Goal: Contribute content: Add original content to the website for others to see

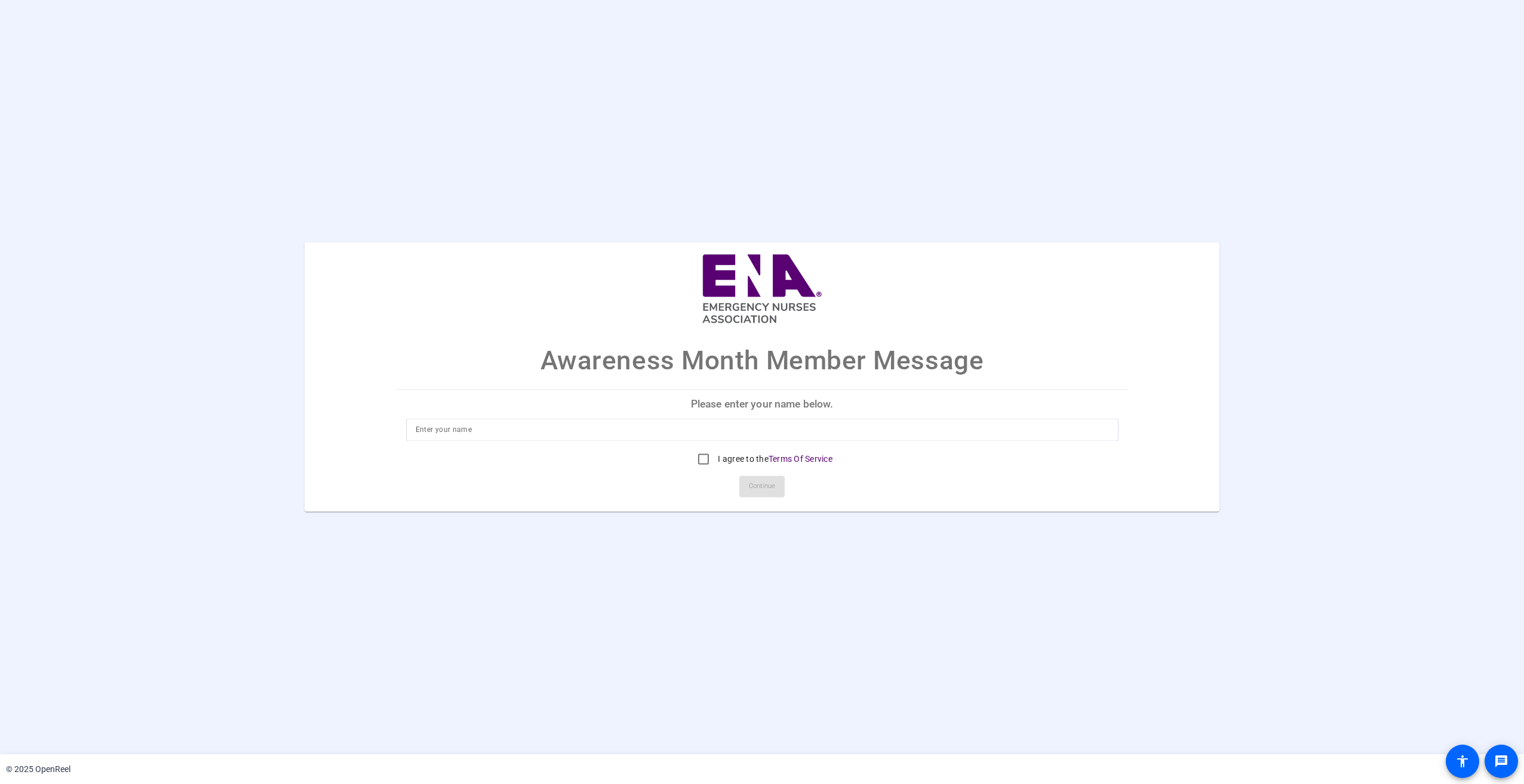
click at [754, 436] on input at bounding box center [762, 430] width 693 height 14
type input "[PERSON_NAME]"
click at [700, 462] on input "I agree to the Terms Of Service" at bounding box center [704, 460] width 24 height 24
checkbox input "true"
click at [756, 493] on span "Continue" at bounding box center [762, 487] width 26 height 18
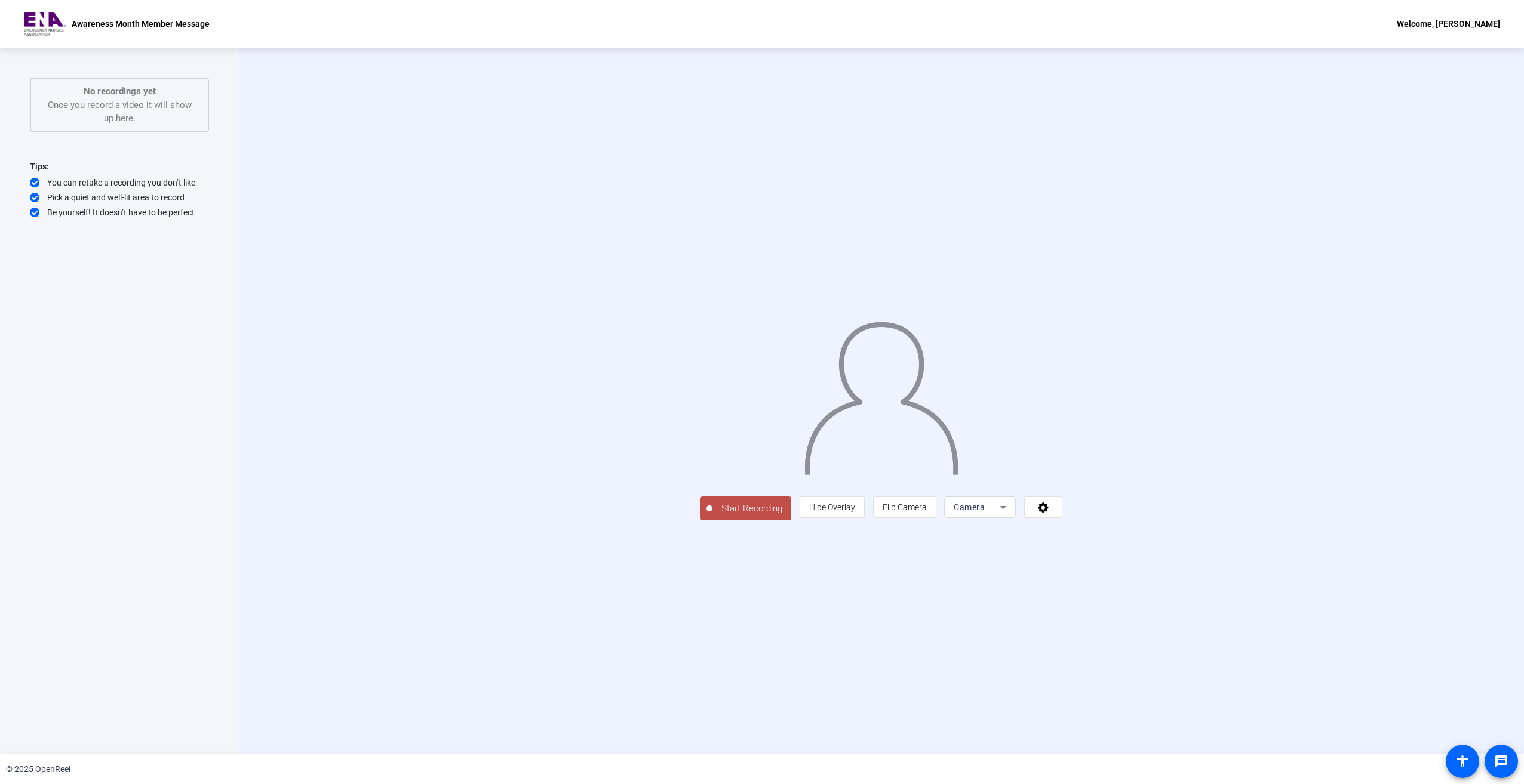
click at [712, 516] on span "Start Recording" at bounding box center [752, 509] width 79 height 14
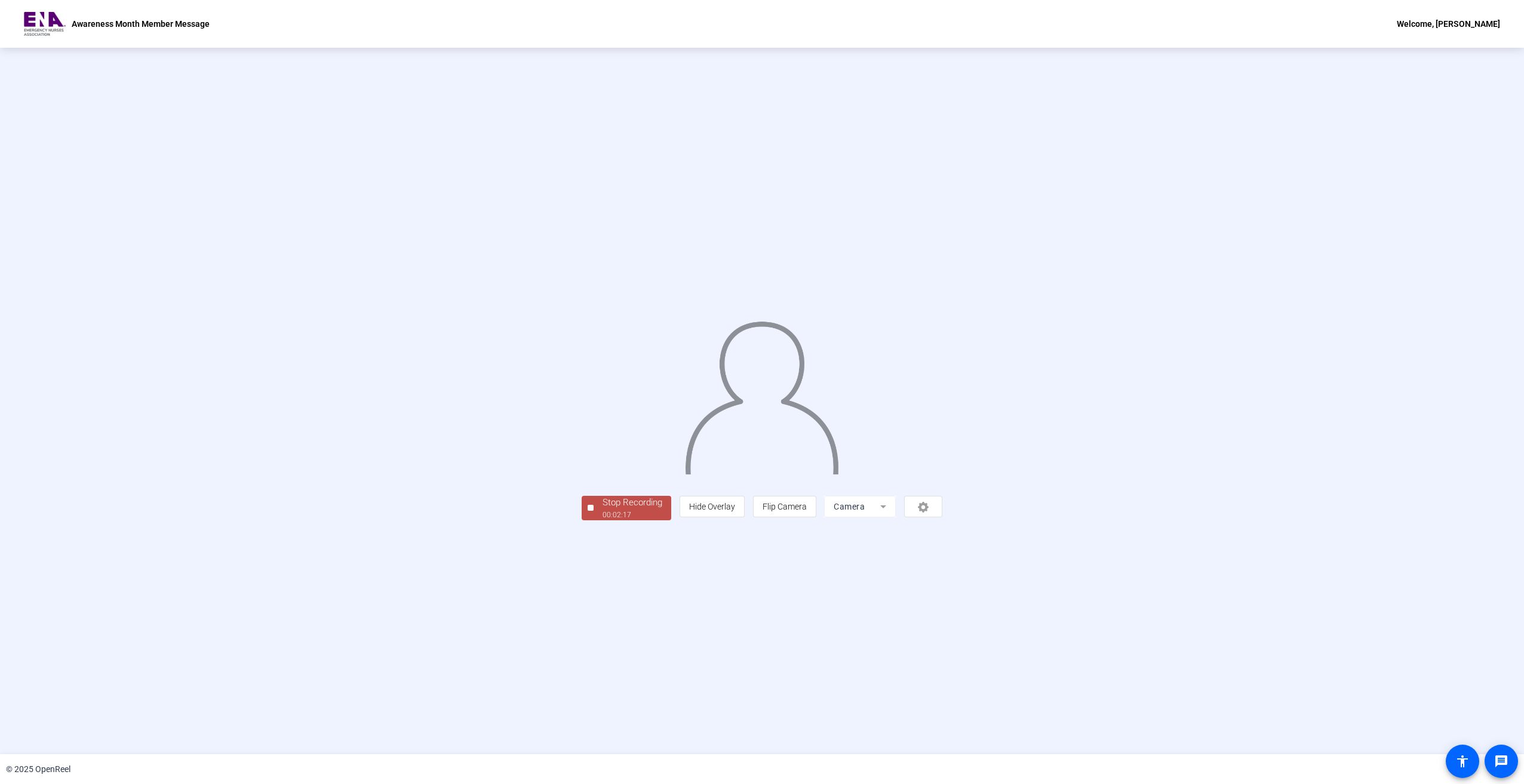
click at [602, 521] on div "00:02:17" at bounding box center [632, 515] width 60 height 11
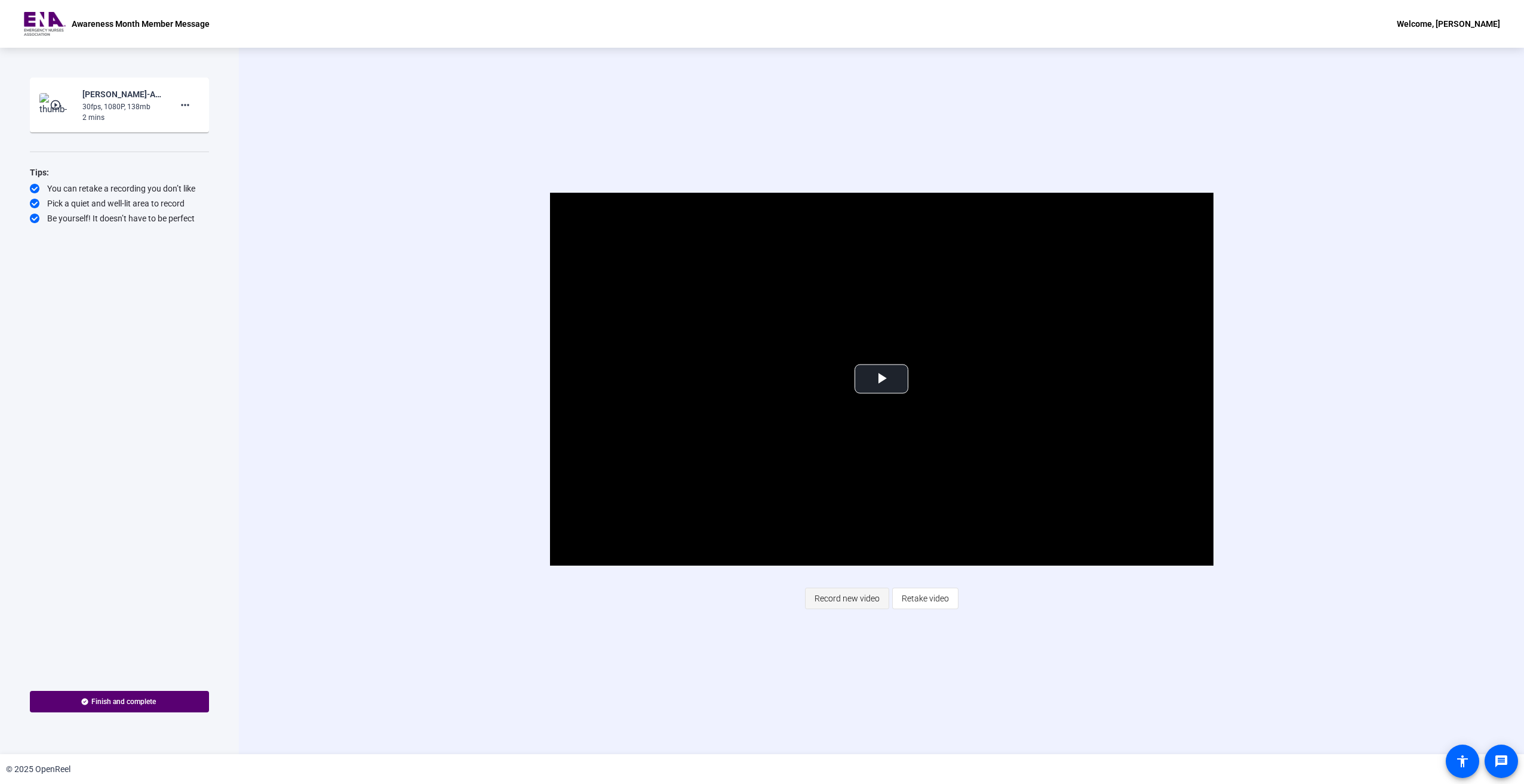
click at [857, 600] on span "Record new video" at bounding box center [847, 599] width 65 height 23
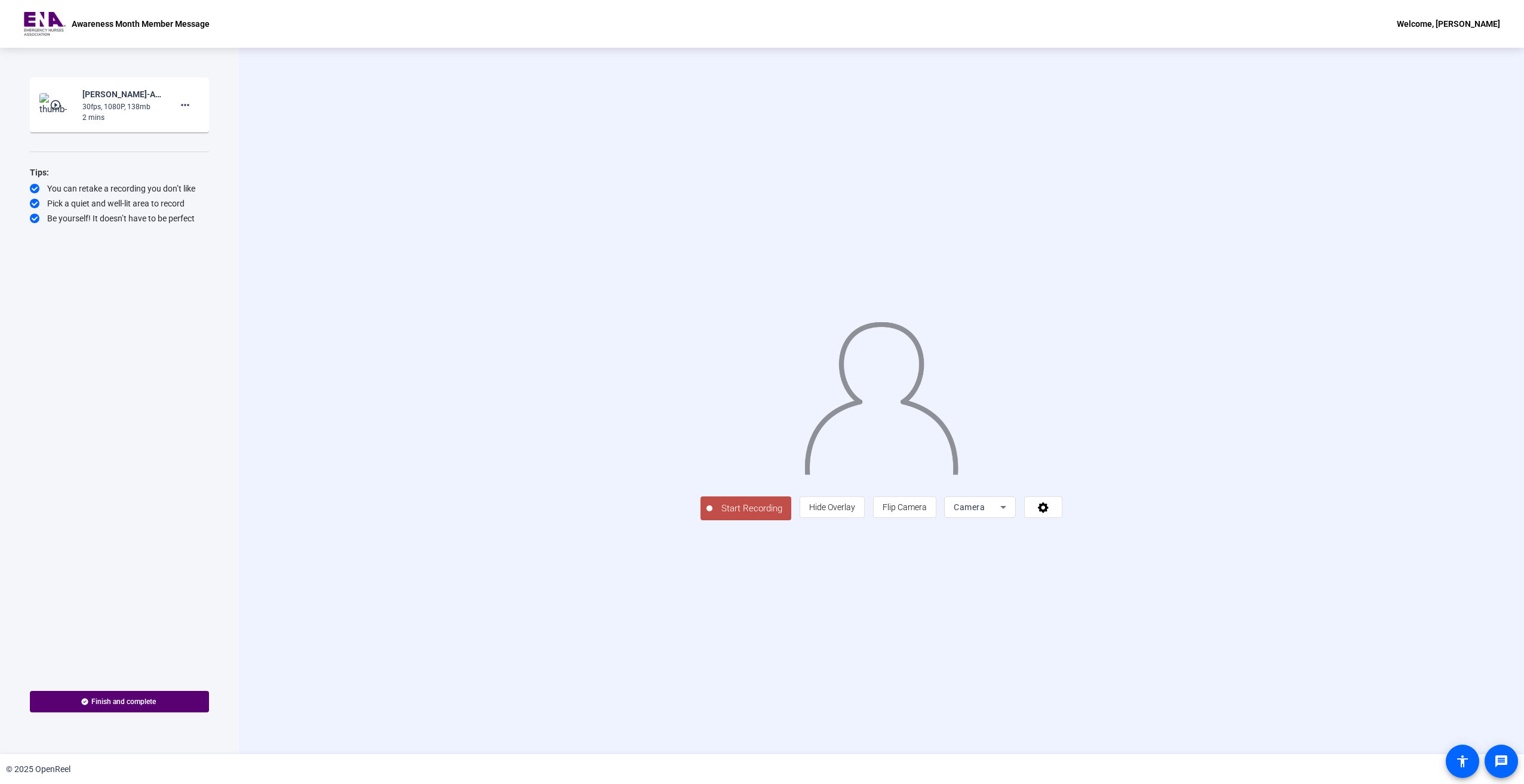
click at [712, 516] on span "Start Recording" at bounding box center [752, 509] width 79 height 14
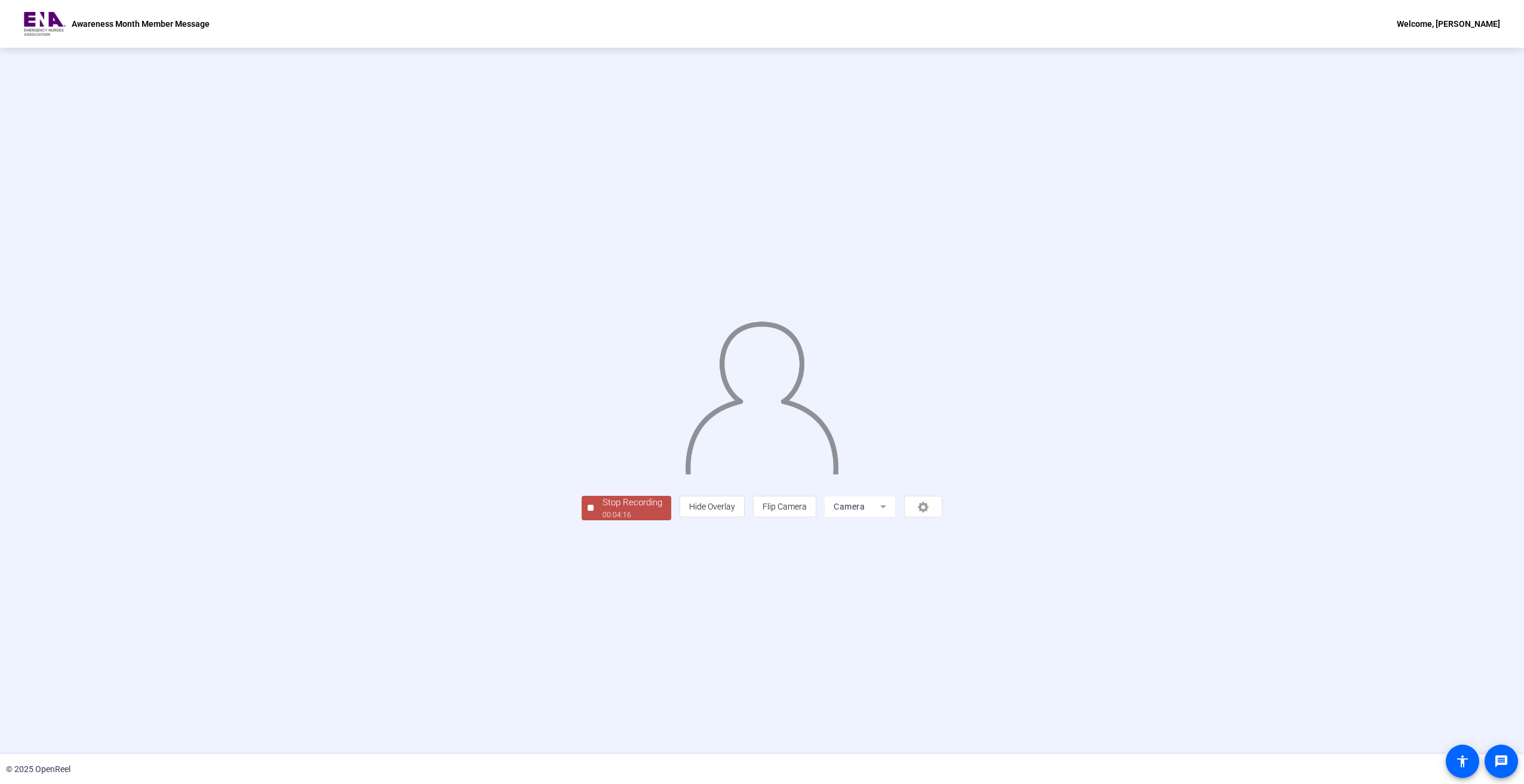
click at [602, 521] on div "00:04:16" at bounding box center [632, 515] width 60 height 11
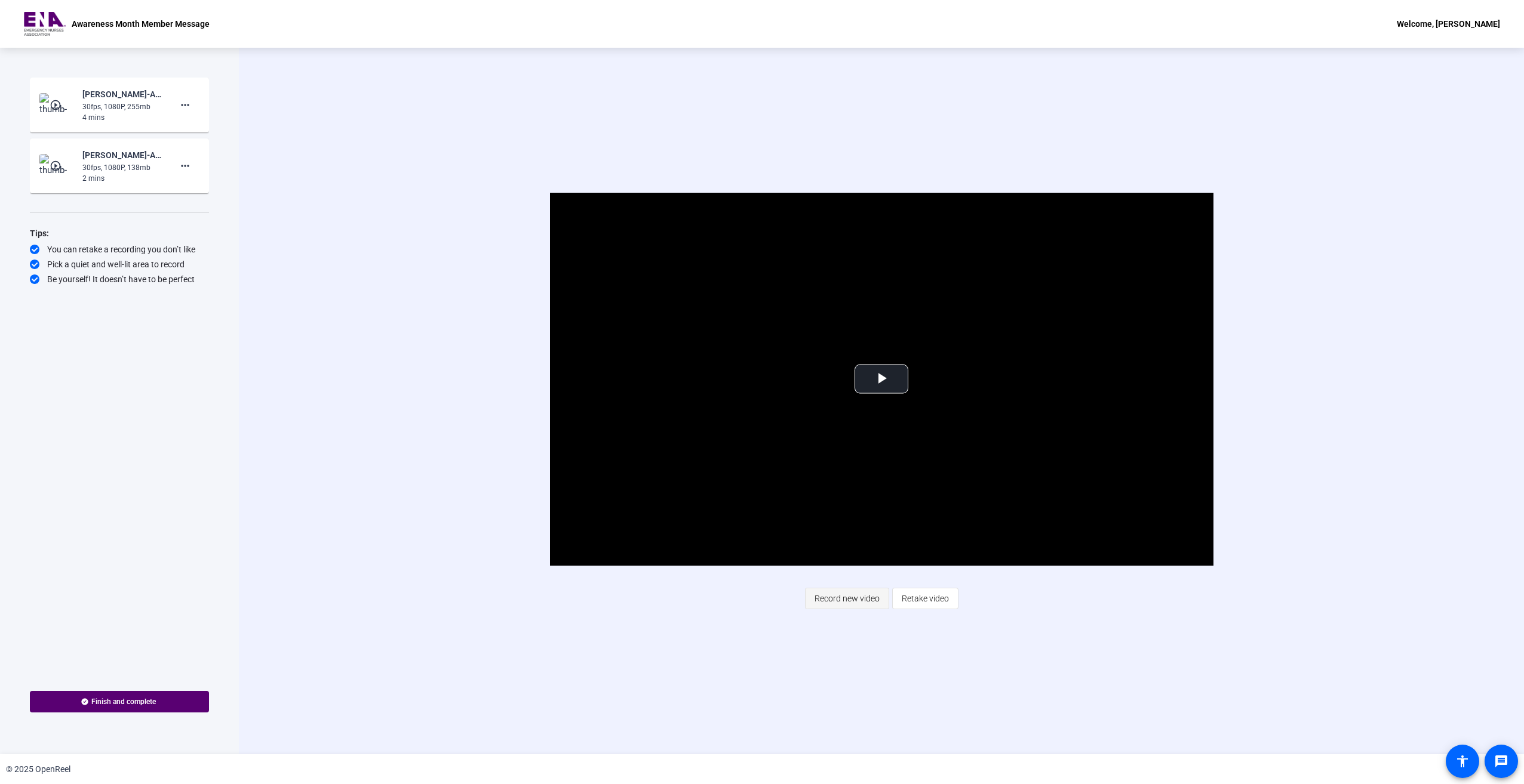
click at [854, 601] on span "Record new video" at bounding box center [847, 599] width 65 height 23
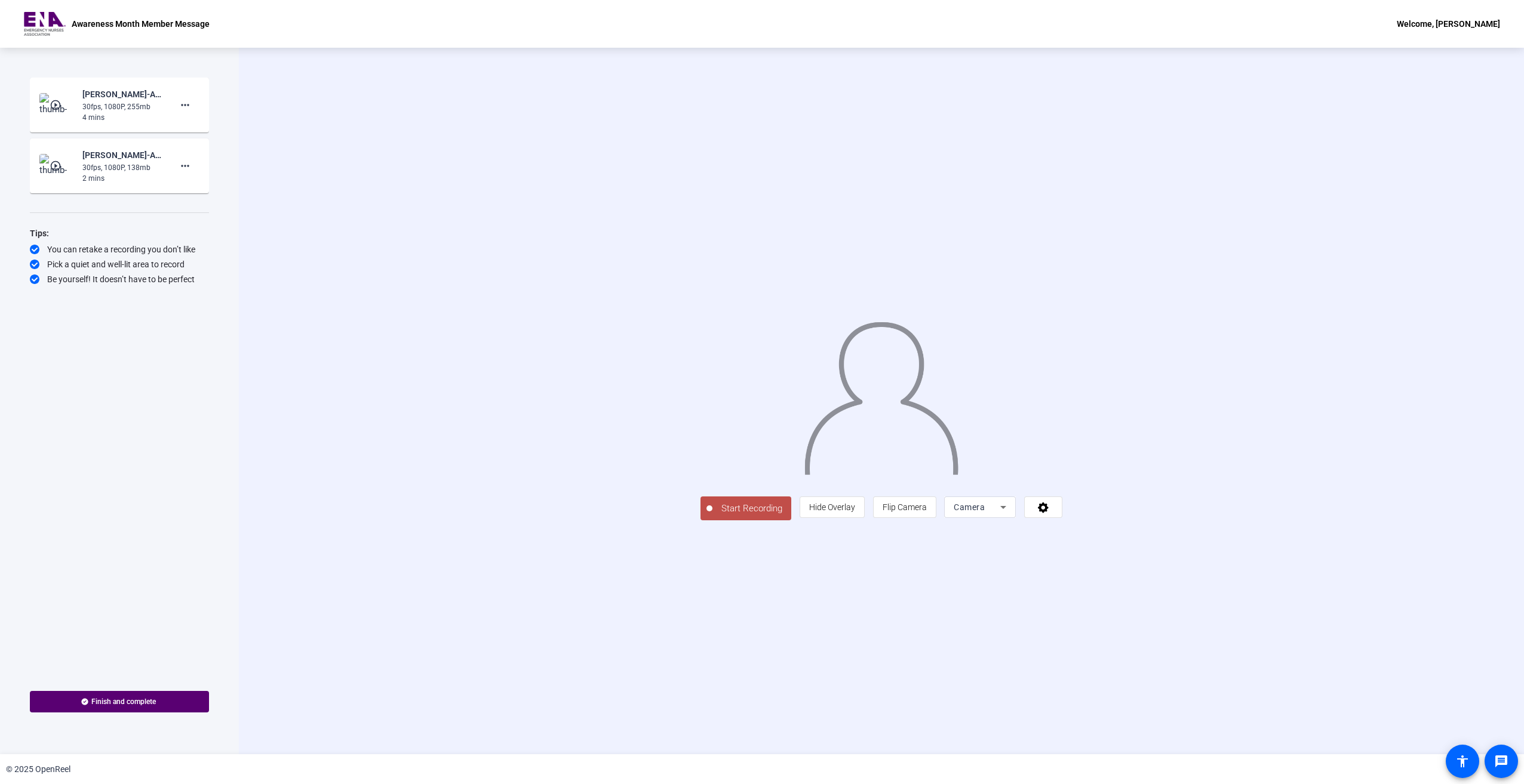
click at [712, 516] on span "Start Recording" at bounding box center [752, 509] width 79 height 14
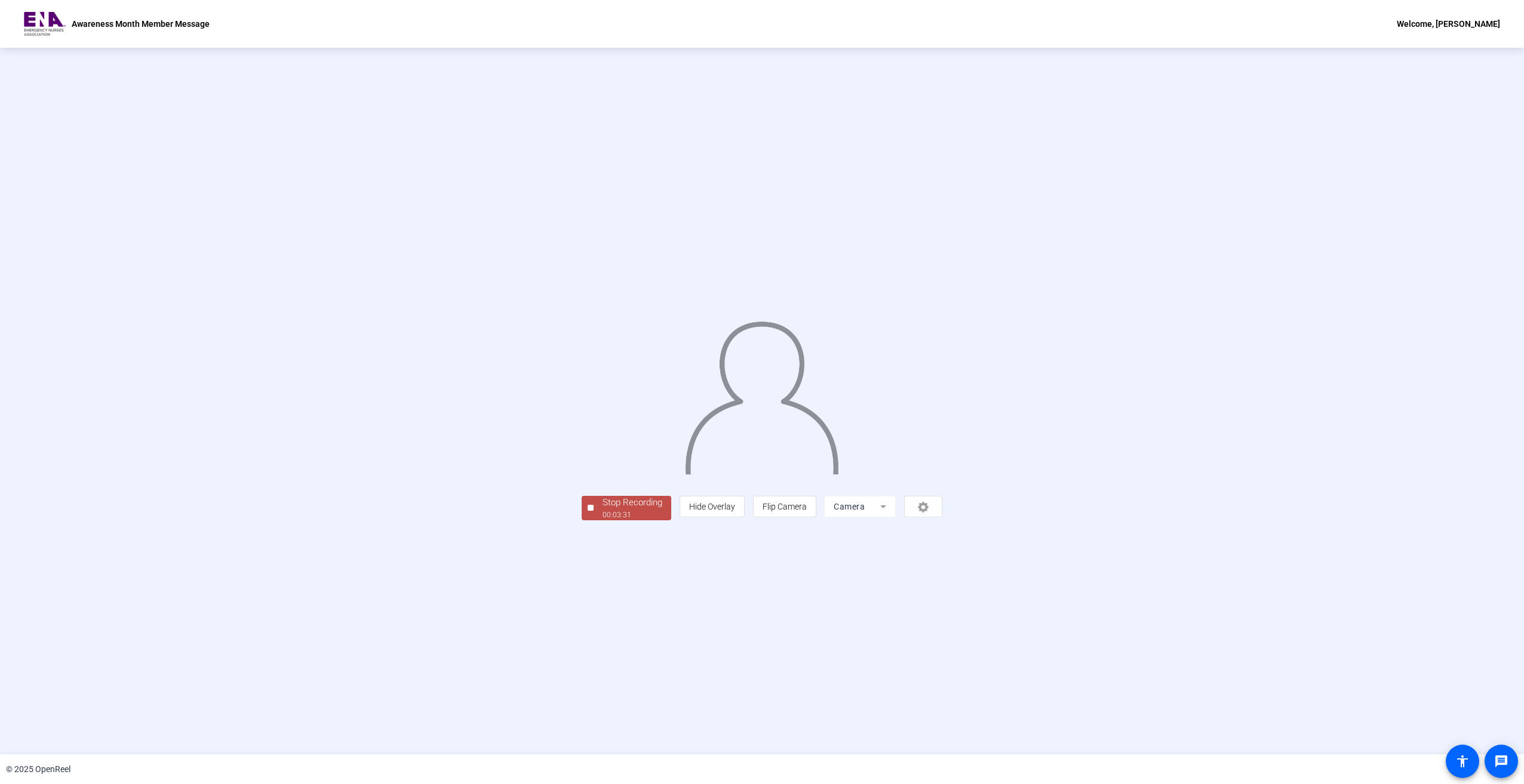
click at [602, 510] on div "Stop Recording" at bounding box center [632, 503] width 60 height 14
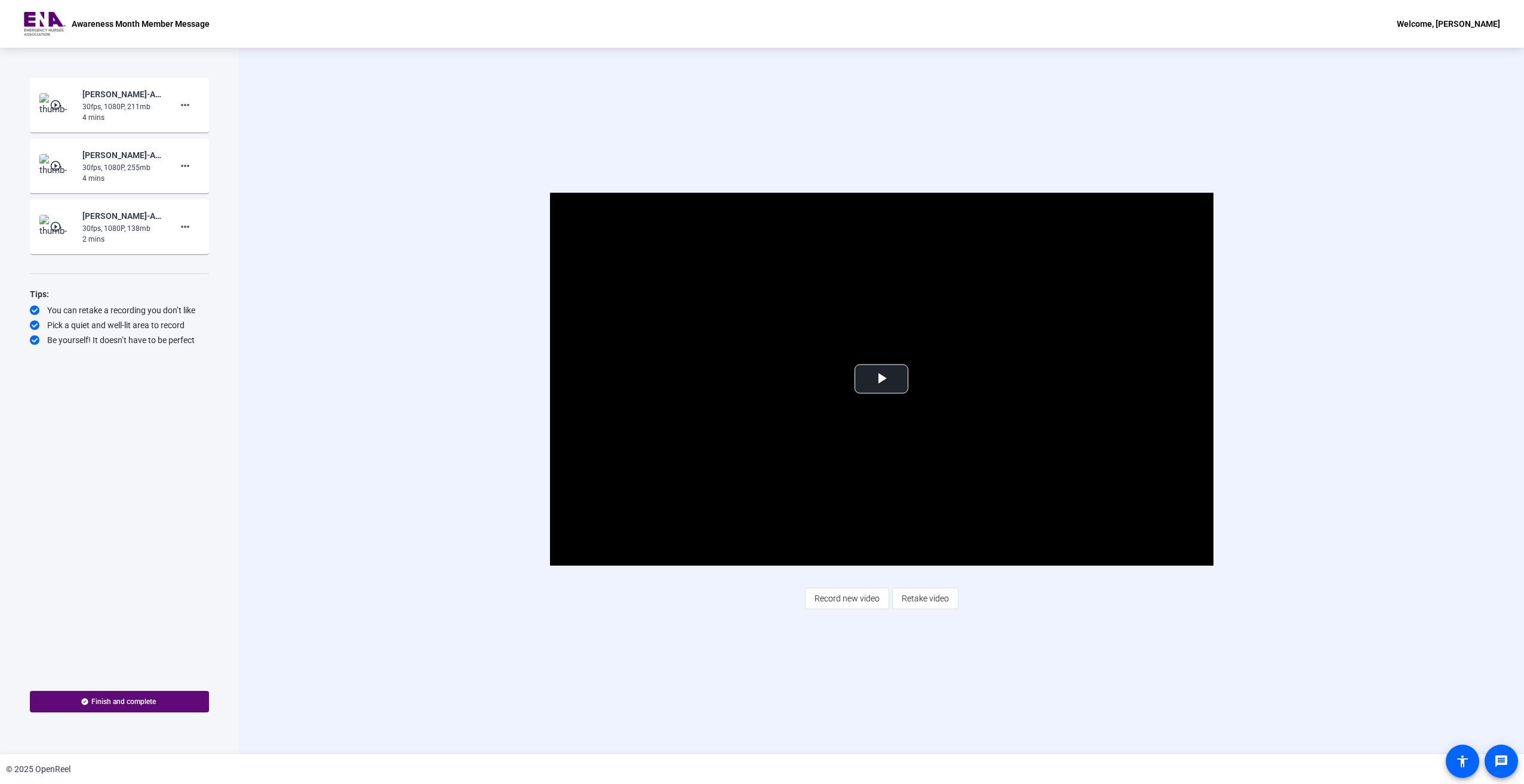
click at [128, 705] on span "Finish and complete" at bounding box center [123, 702] width 65 height 9
